Goal: Task Accomplishment & Management: Manage account settings

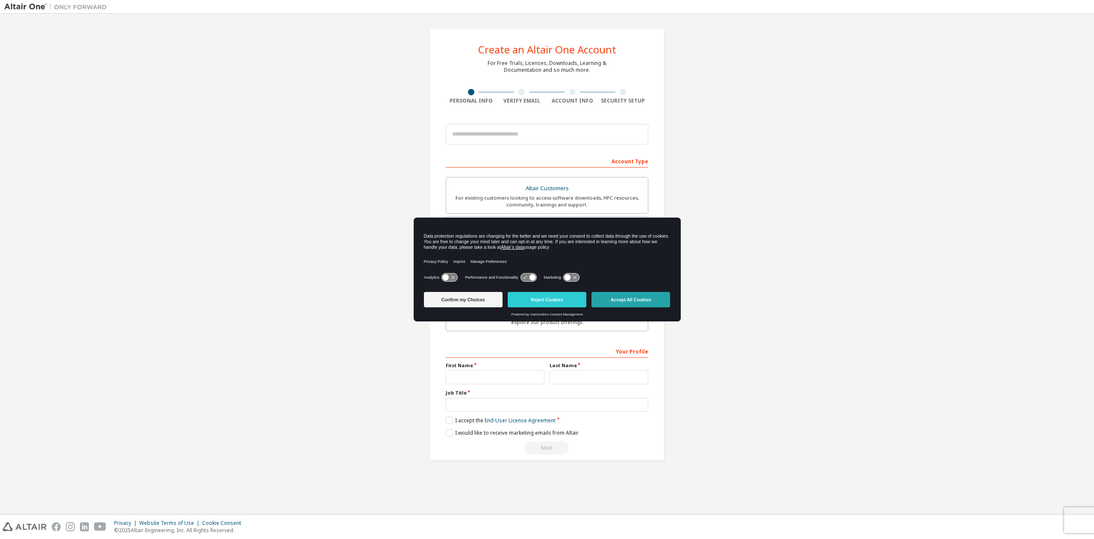
click at [631, 303] on button "Accept All Cookies" at bounding box center [630, 299] width 79 height 15
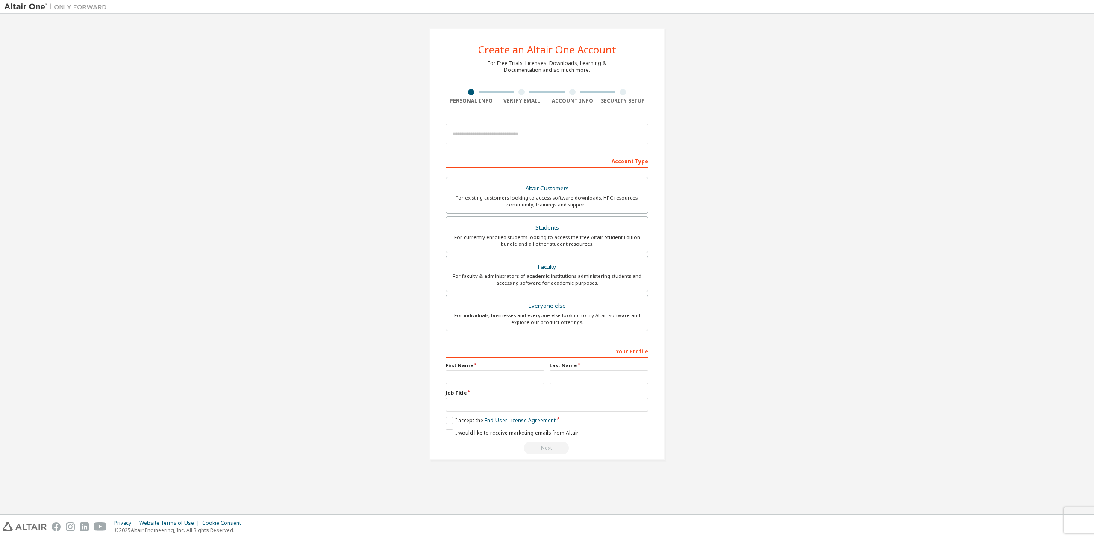
click at [736, 241] on div "Create an Altair One Account For Free Trials, Licenses, Downloads, Learning & D…" at bounding box center [546, 244] width 1085 height 452
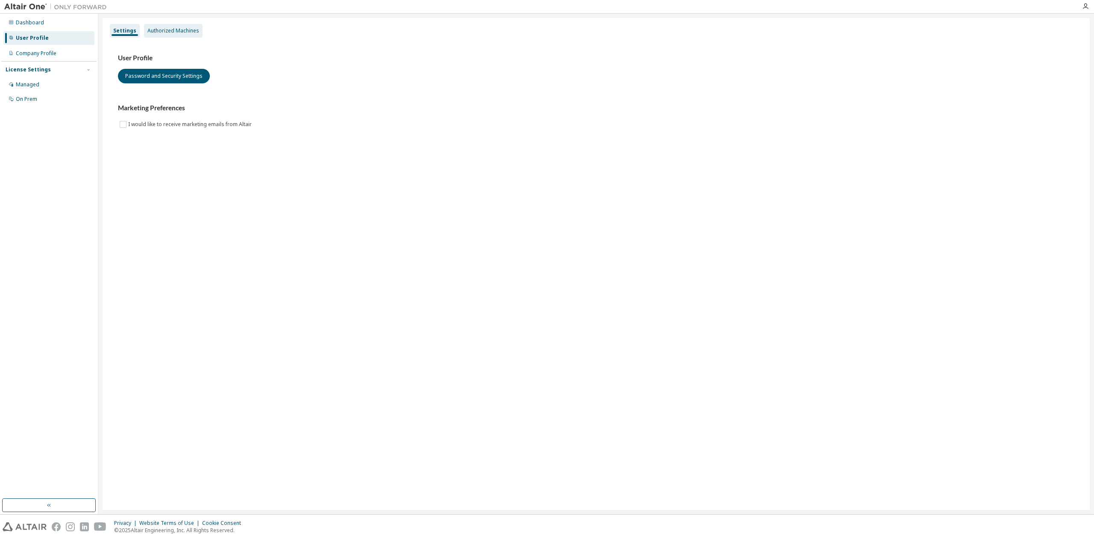
click at [176, 32] on div "Authorized Machines" at bounding box center [173, 30] width 52 height 7
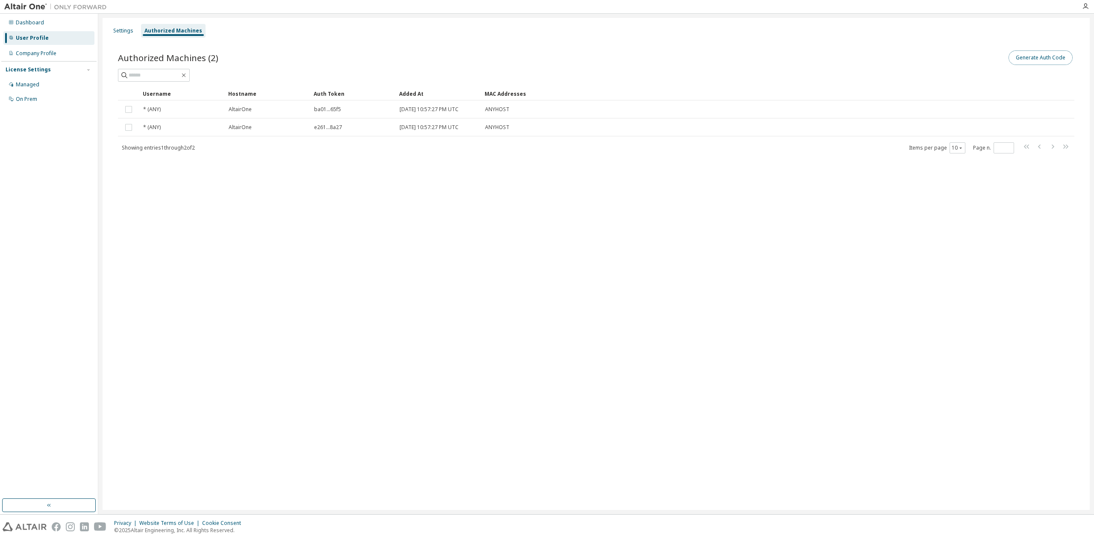
click at [1044, 60] on button "Generate Auth Code" at bounding box center [1040, 57] width 64 height 15
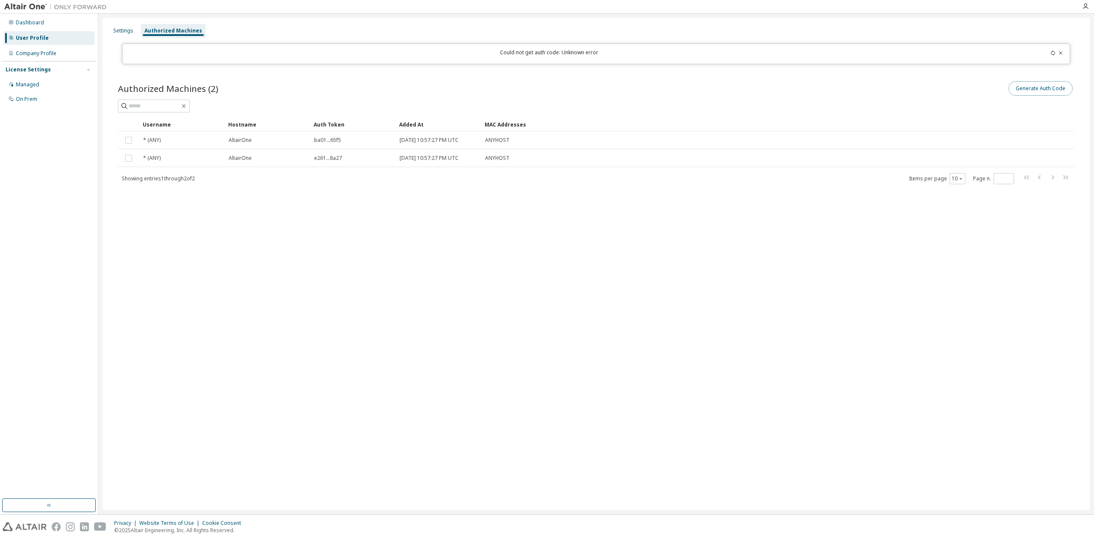
click at [1036, 91] on button "Generate Auth Code" at bounding box center [1040, 88] width 64 height 15
click at [1053, 52] on icon at bounding box center [1052, 52] width 5 height 5
click at [1063, 52] on div at bounding box center [1018, 53] width 94 height 9
click at [1061, 54] on icon at bounding box center [1060, 52] width 3 height 3
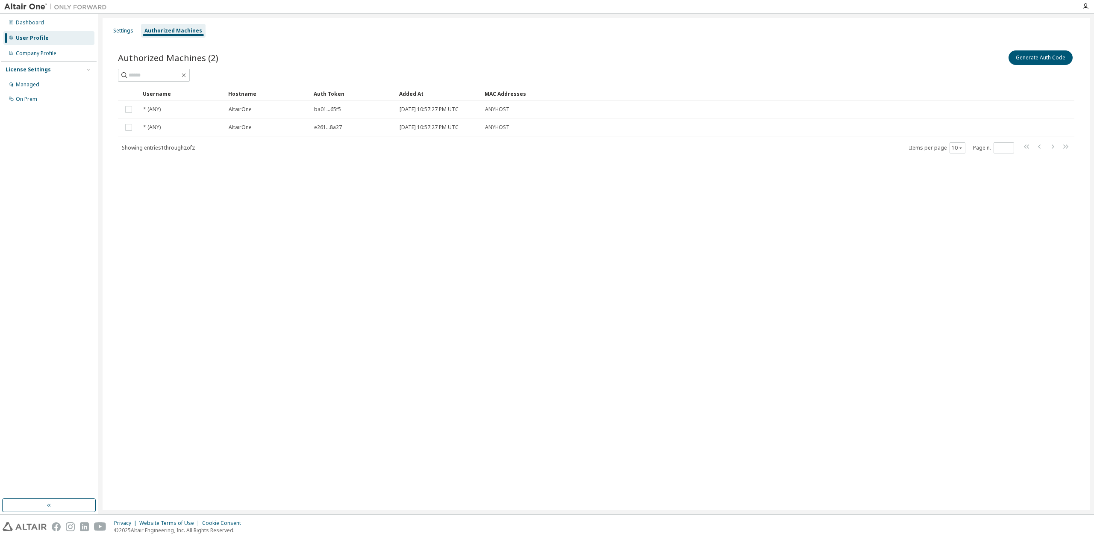
drag, startPoint x: 562, startPoint y: 245, endPoint x: 541, endPoint y: 241, distance: 21.4
click at [562, 245] on div "Settings Authorized Machines Authorized Machines (2) Generate Auth Code Clear L…" at bounding box center [596, 264] width 987 height 492
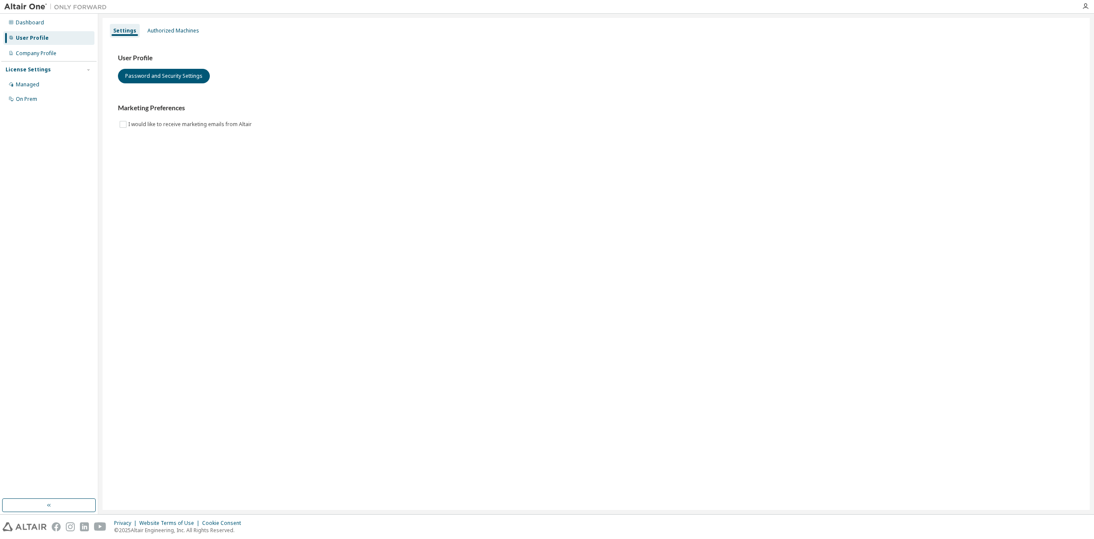
click at [261, 262] on div "Settings Authorized Machines User Profile Password and Security Settings Market…" at bounding box center [596, 264] width 987 height 492
click at [168, 33] on div "Authorized Machines" at bounding box center [173, 30] width 52 height 7
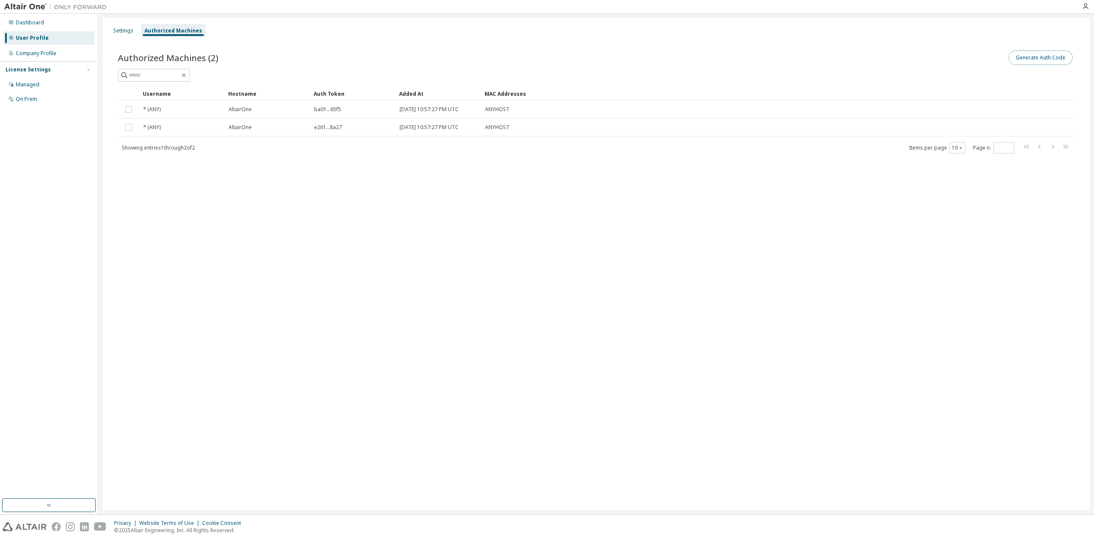
click at [1038, 59] on button "Generate Auth Code" at bounding box center [1040, 57] width 64 height 15
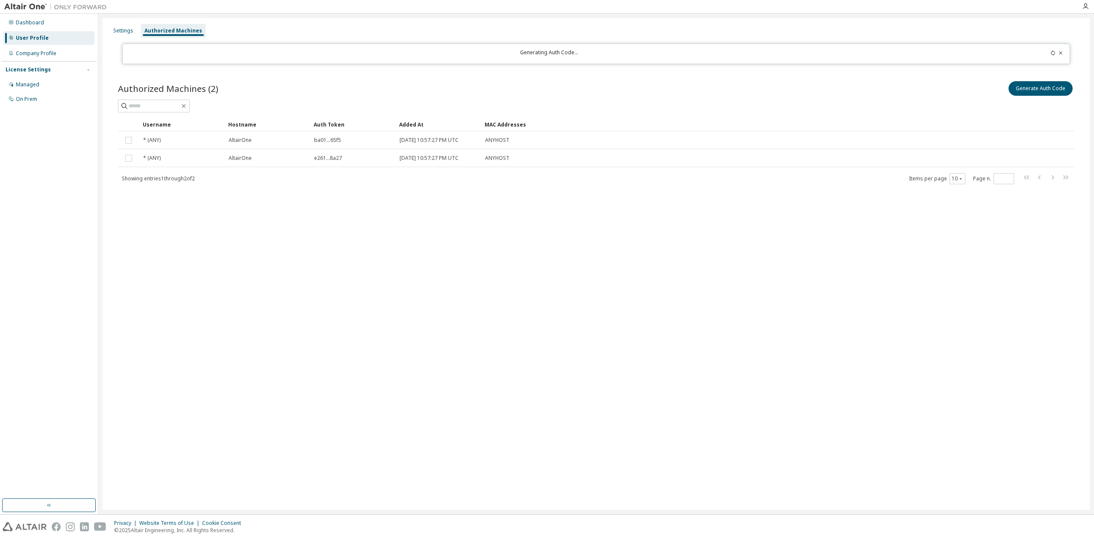
click at [1031, 60] on div "Generating Auth Code..." at bounding box center [595, 54] width 947 height 21
click at [983, 94] on div "Generate Auth Code" at bounding box center [835, 88] width 478 height 18
click at [547, 308] on div "Settings Authorized Machines Could not get auth code: Unknown error Authorized …" at bounding box center [596, 264] width 987 height 492
click at [574, 250] on div "Settings Authorized Machines Could not get auth code: Unknown error Authorized …" at bounding box center [596, 264] width 987 height 492
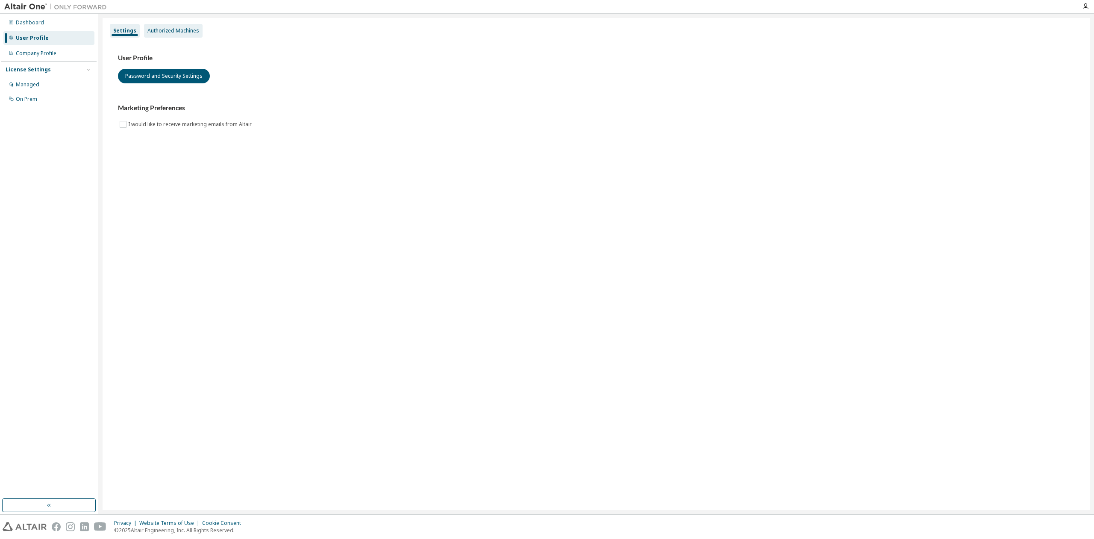
click at [179, 32] on div "Authorized Machines" at bounding box center [173, 30] width 52 height 7
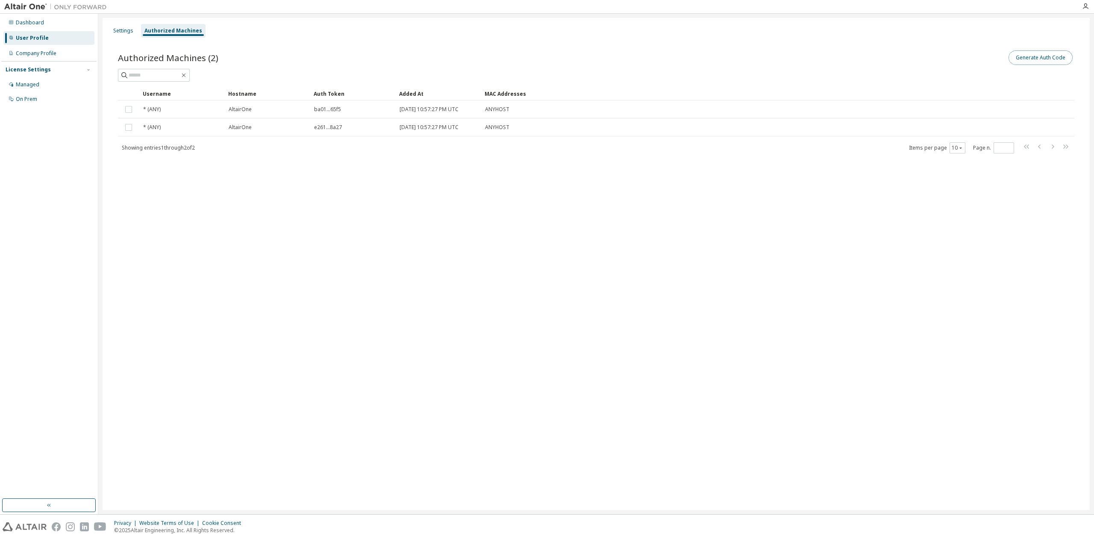
click at [1038, 60] on button "Generate Auth Code" at bounding box center [1040, 57] width 64 height 15
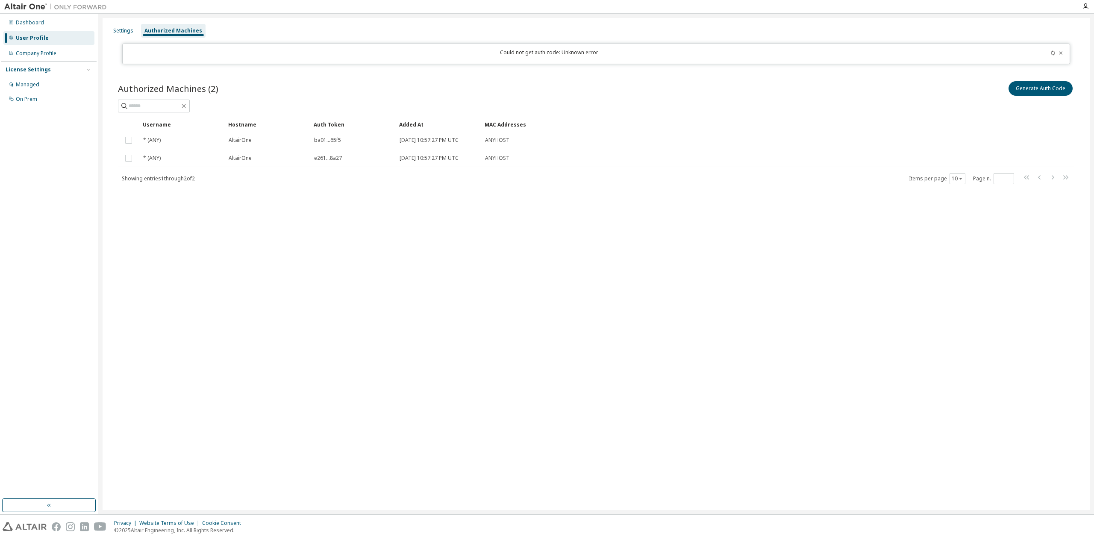
drag, startPoint x: 347, startPoint y: 411, endPoint x: 342, endPoint y: 413, distance: 4.9
click at [346, 412] on div "Settings Authorized Machines Could not get auth code: Unknown error Authorized …" at bounding box center [596, 264] width 987 height 492
click at [293, 283] on div "Settings Authorized Machines Could not get auth code: Unknown error Authorized …" at bounding box center [596, 264] width 987 height 492
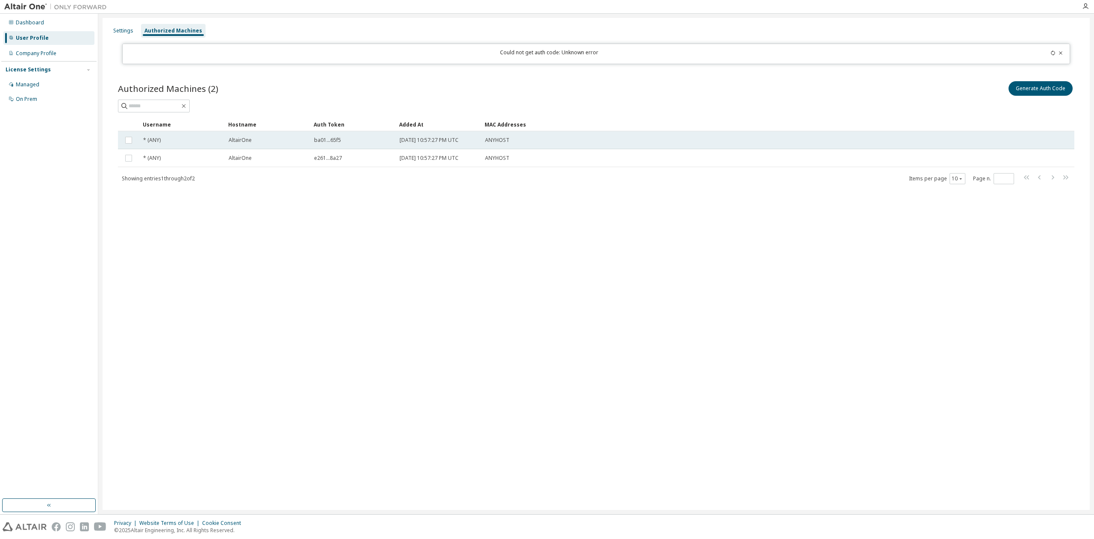
click at [161, 142] on div "* (ANY)" at bounding box center [182, 140] width 78 height 7
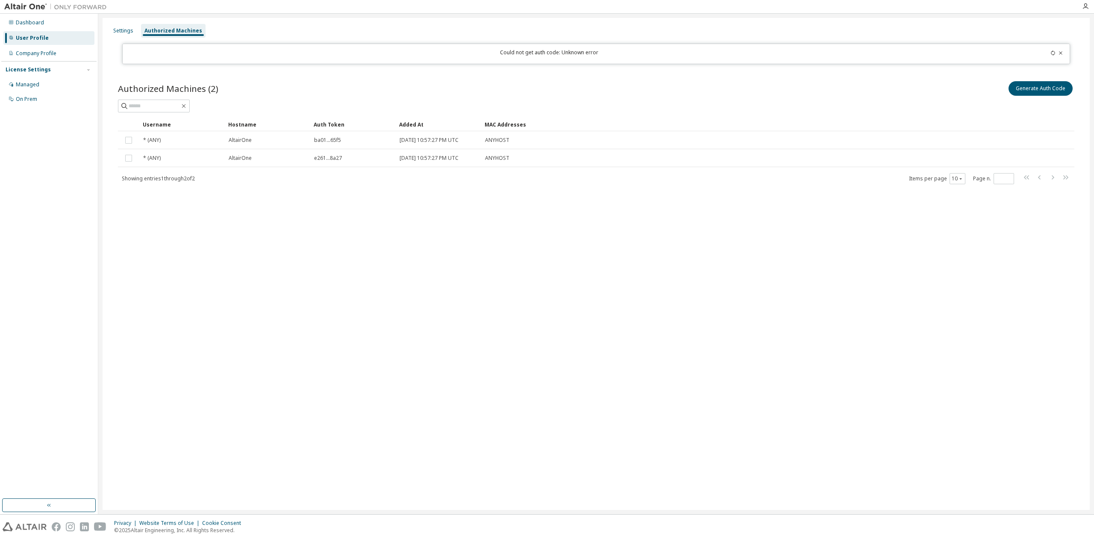
click at [213, 202] on div "Authorized Machines (2) Generate Auth Code Clear Load Save Save As Field Operat…" at bounding box center [596, 138] width 977 height 138
click at [44, 87] on div "Managed" at bounding box center [48, 85] width 91 height 14
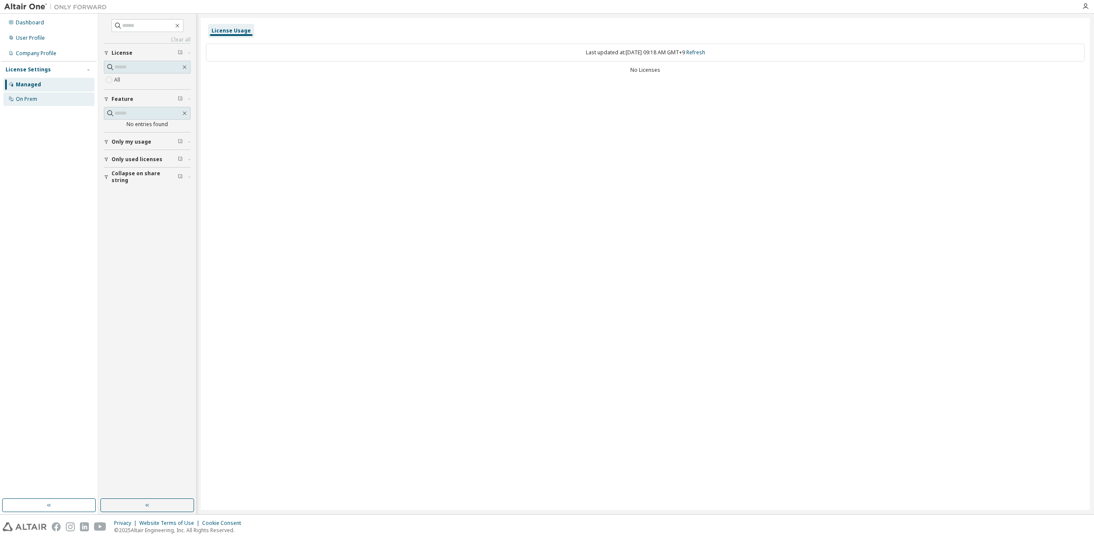
click at [47, 97] on div "On Prem" at bounding box center [48, 99] width 91 height 14
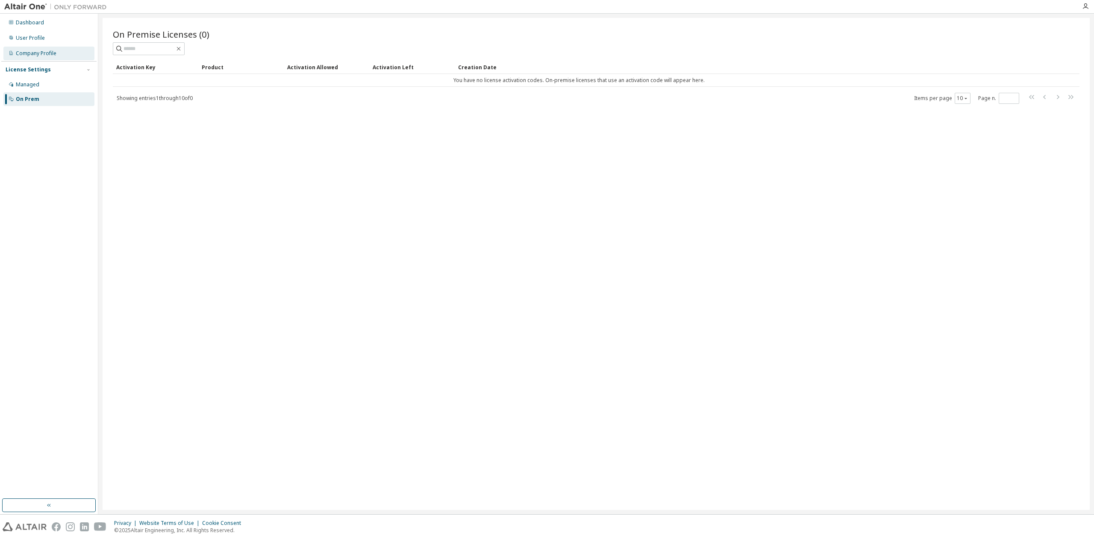
click at [47, 50] on div "Company Profile" at bounding box center [36, 53] width 41 height 7
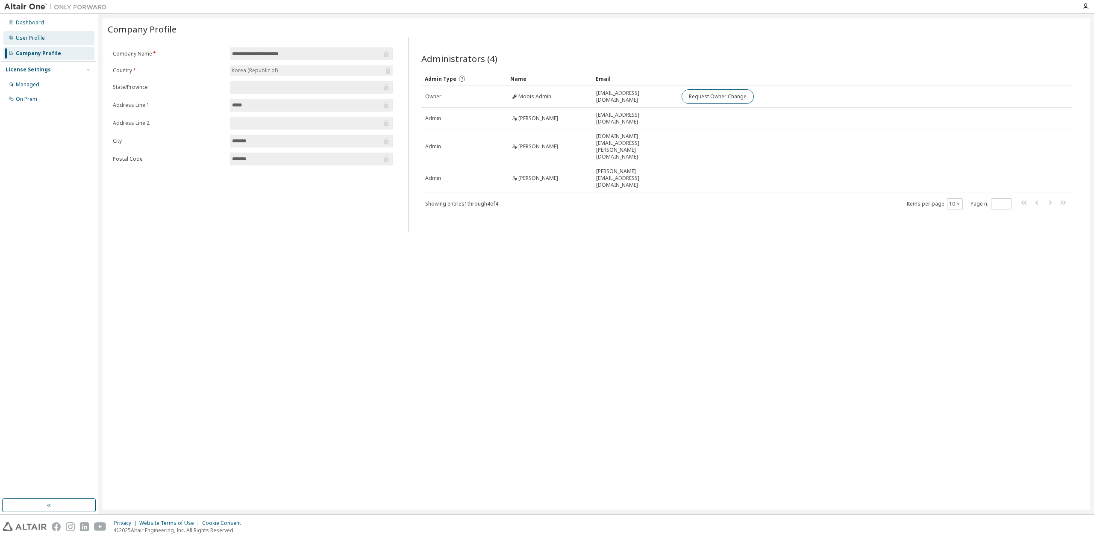
click at [48, 37] on div "User Profile" at bounding box center [48, 38] width 91 height 14
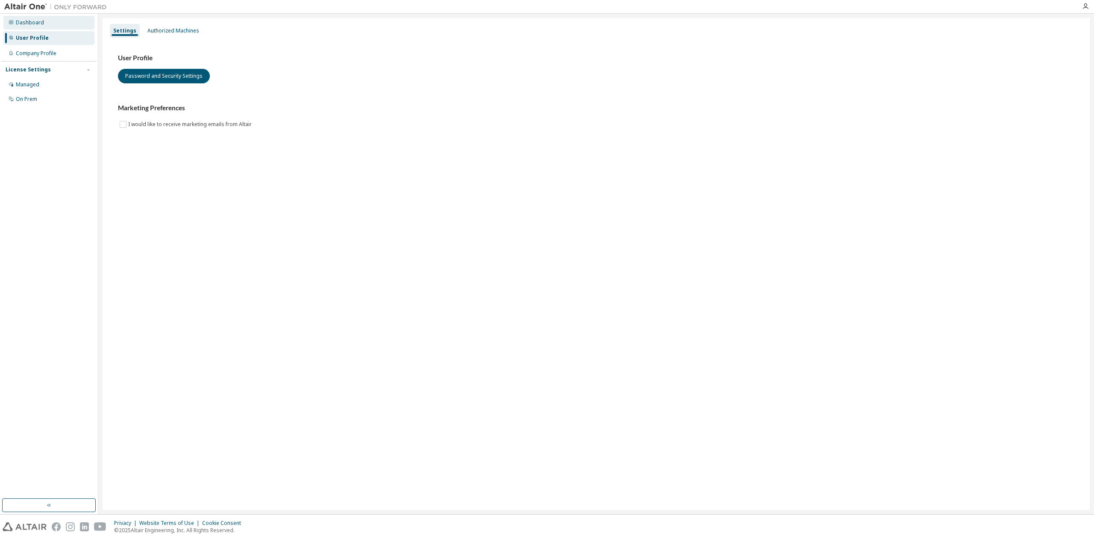
click at [44, 23] on div "Dashboard" at bounding box center [48, 23] width 91 height 14
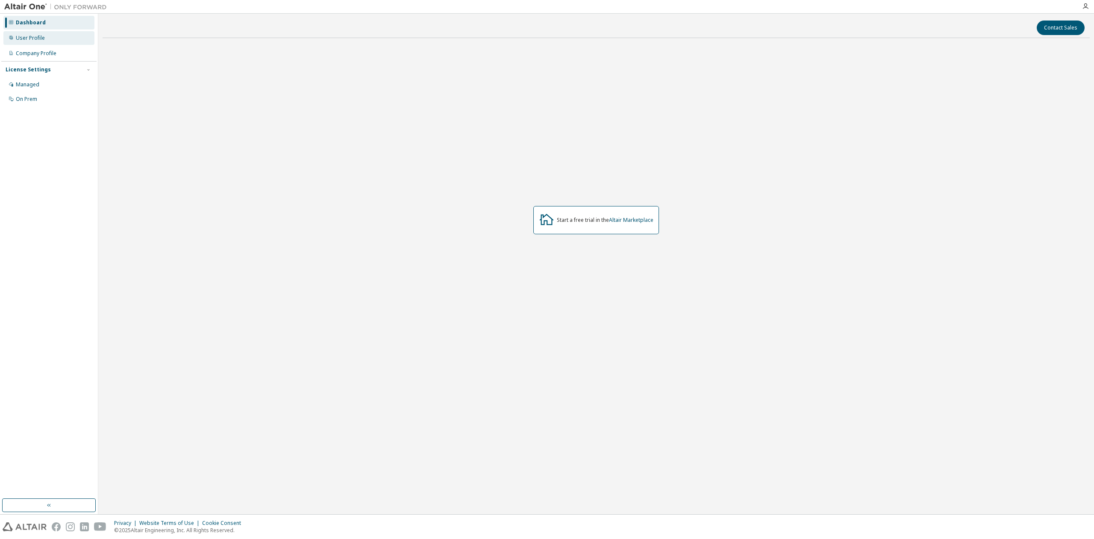
click at [42, 33] on div "User Profile" at bounding box center [48, 38] width 91 height 14
